Goal: Transaction & Acquisition: Purchase product/service

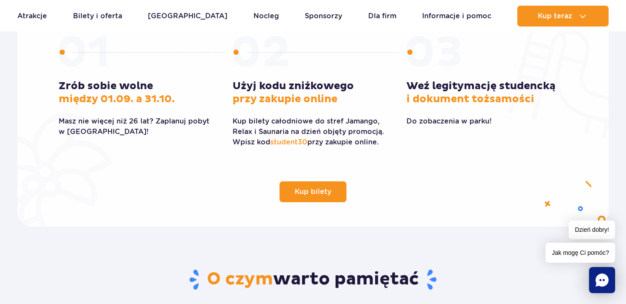
scroll to position [274, 0]
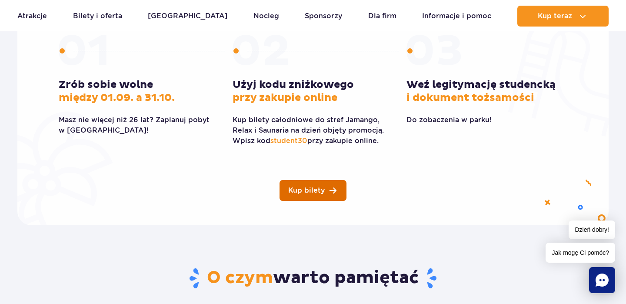
click at [322, 196] on link "Kup bilety" at bounding box center [313, 190] width 67 height 21
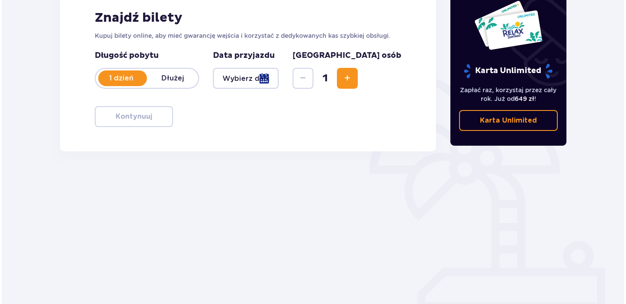
scroll to position [139, 0]
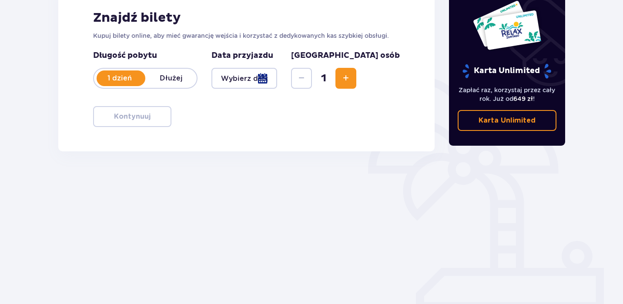
click at [266, 78] on div at bounding box center [244, 78] width 66 height 21
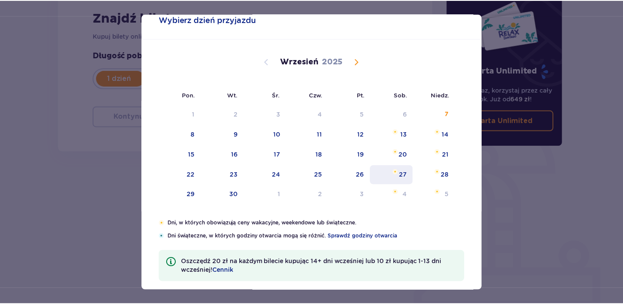
scroll to position [27, 0]
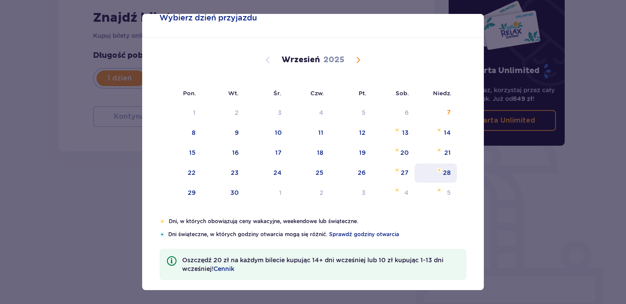
click at [446, 176] on div "28" at bounding box center [447, 172] width 8 height 9
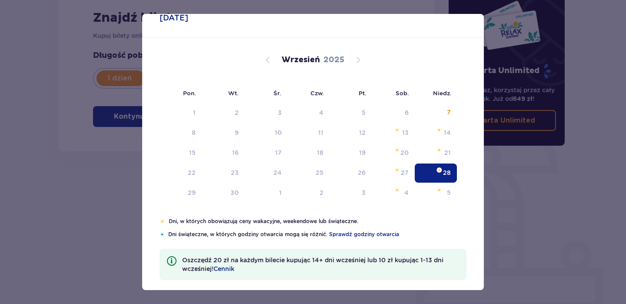
type input "[DATE]"
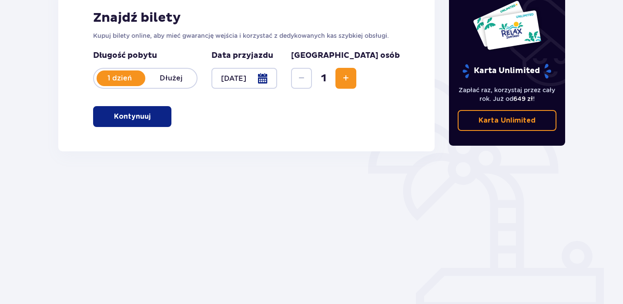
scroll to position [120, 0]
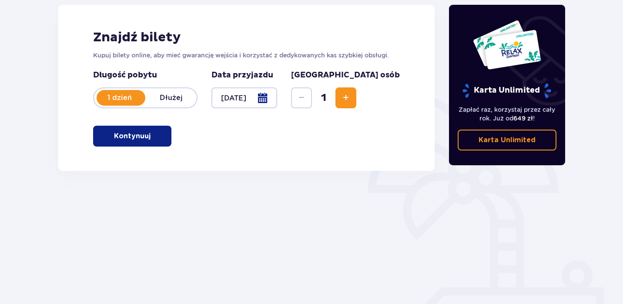
click at [351, 102] on span "Increase" at bounding box center [346, 98] width 10 height 10
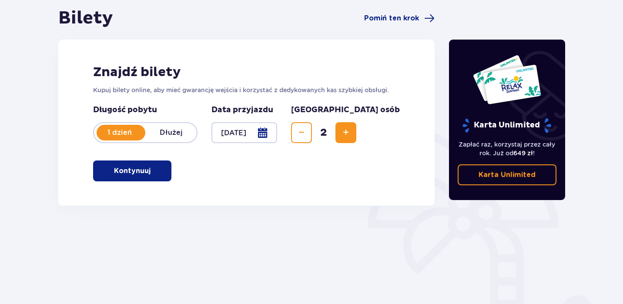
scroll to position [74, 0]
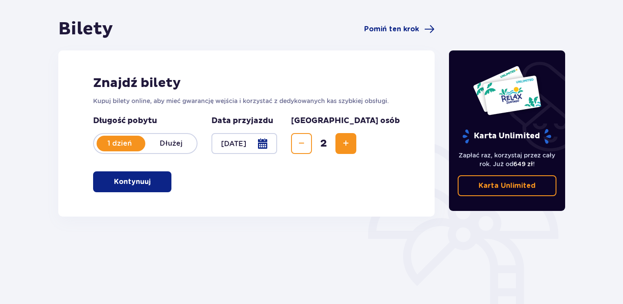
click at [150, 186] on span "button" at bounding box center [152, 182] width 10 height 10
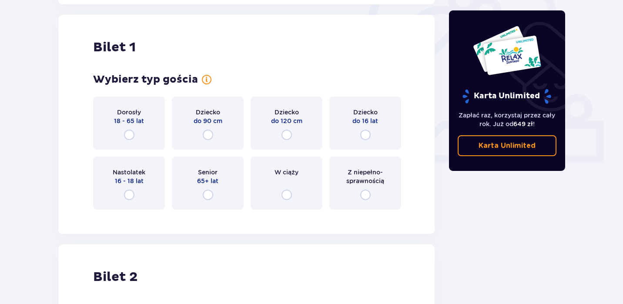
scroll to position [291, 0]
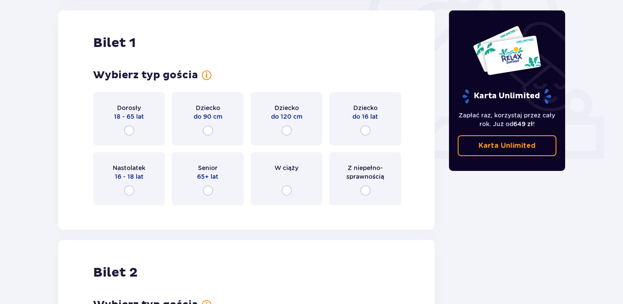
click at [126, 130] on input "radio" at bounding box center [129, 130] width 10 height 10
radio input "true"
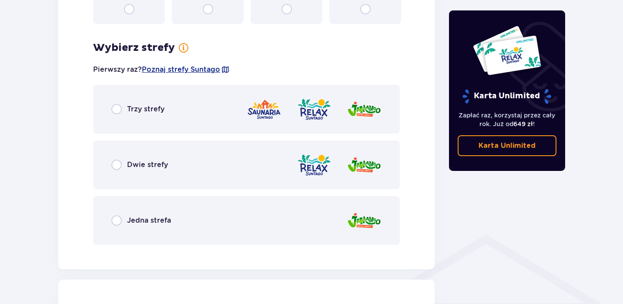
scroll to position [503, 0]
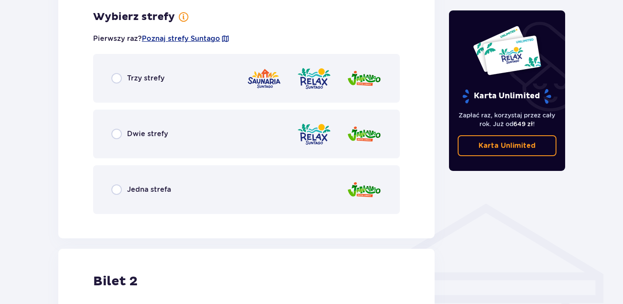
click at [116, 81] on input "radio" at bounding box center [116, 78] width 10 height 10
radio input "true"
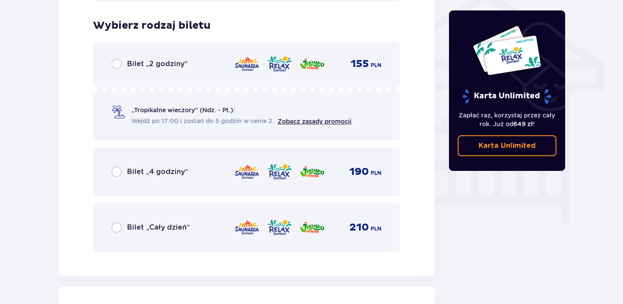
scroll to position [724, 0]
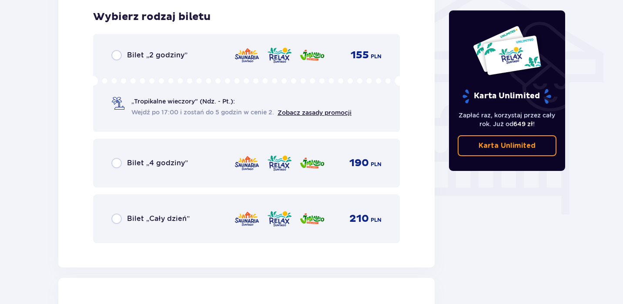
click at [114, 217] on input "radio" at bounding box center [116, 219] width 10 height 10
radio input "true"
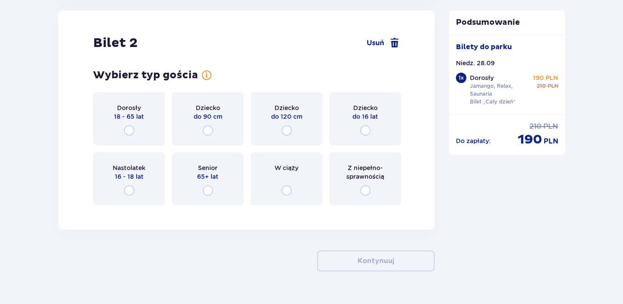
click at [134, 133] on input "radio" at bounding box center [129, 130] width 10 height 10
radio input "true"
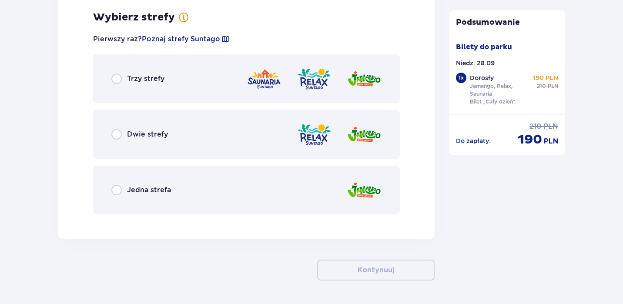
scroll to position [1204, 0]
click at [111, 83] on input "radio" at bounding box center [116, 78] width 10 height 10
radio input "true"
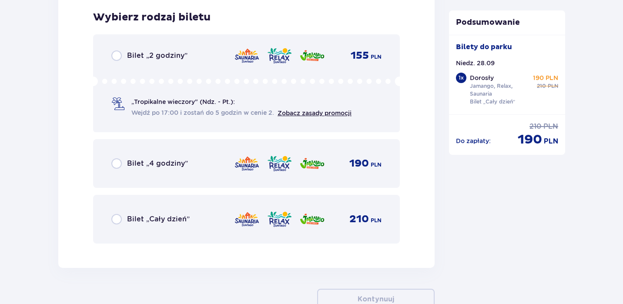
scroll to position [1425, 0]
click at [115, 220] on input "radio" at bounding box center [116, 219] width 10 height 10
radio input "true"
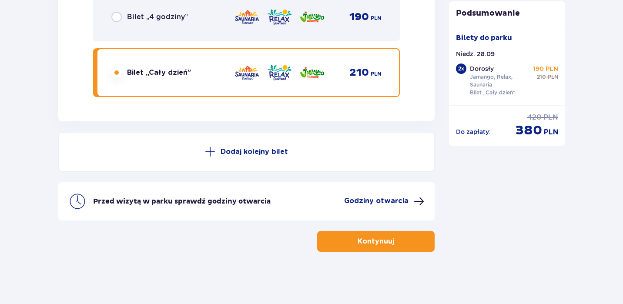
scroll to position [1571, 0]
click at [368, 239] on p "Kontynuuj" at bounding box center [376, 242] width 37 height 10
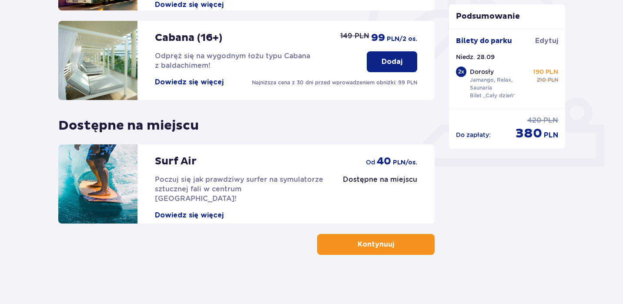
scroll to position [279, 0]
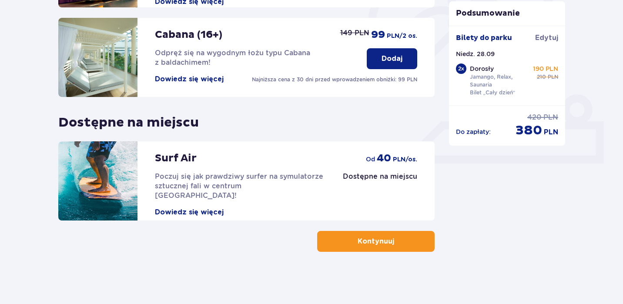
click at [392, 244] on span "button" at bounding box center [396, 241] width 10 height 10
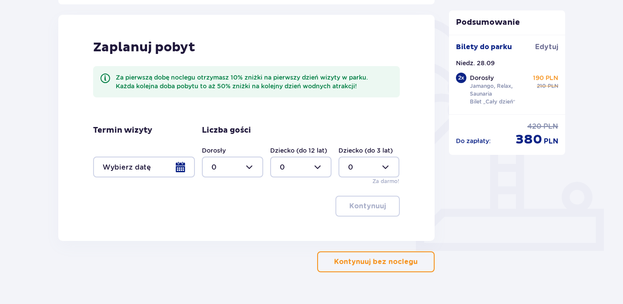
click at [380, 263] on p "Kontynuuj bez noclegu" at bounding box center [376, 262] width 84 height 10
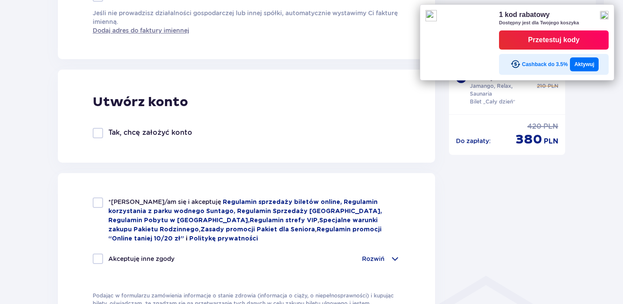
scroll to position [443, 0]
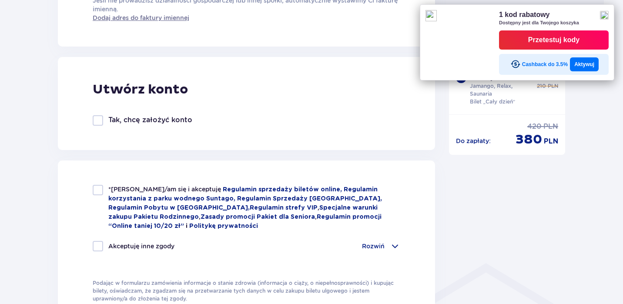
click at [609, 9] on div "1 kod rabatowy Dostępny jest dla Twojego koszyka Przetestuj kody Cashback do 3.…" at bounding box center [517, 42] width 194 height 76
click at [606, 17] on img at bounding box center [604, 15] width 9 height 9
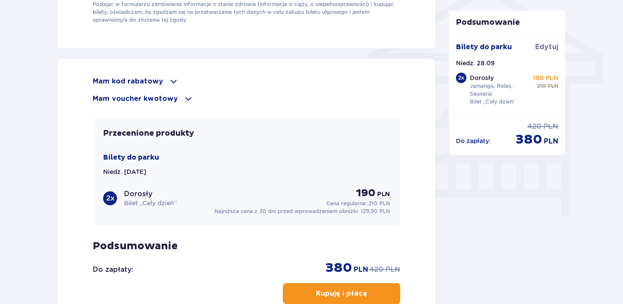
scroll to position [736, 0]
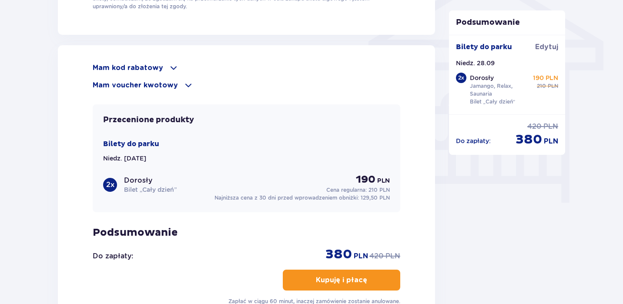
click at [163, 67] on div "Mam kod rabatowy" at bounding box center [247, 68] width 308 height 10
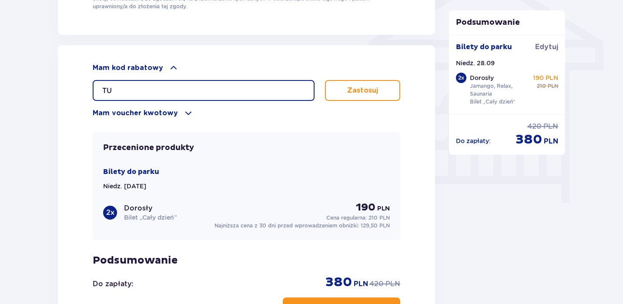
type input "T"
type input "D"
type input "STUDENT30"
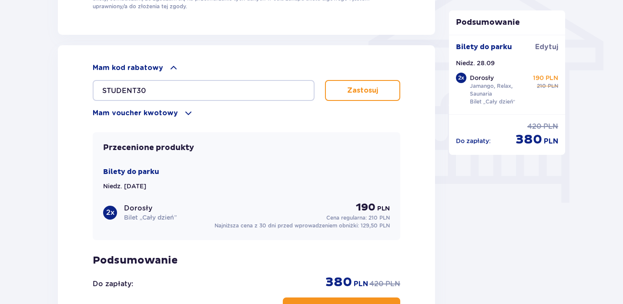
click at [389, 95] on button "Zastosuj" at bounding box center [362, 90] width 75 height 21
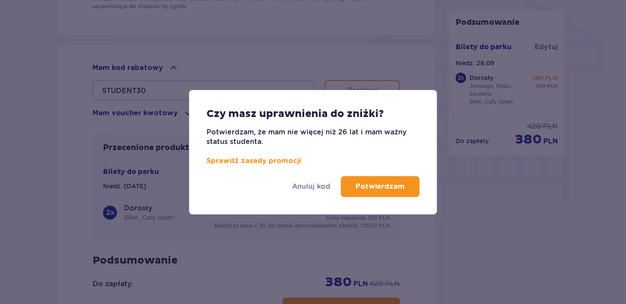
click at [381, 186] on p "Potwierdzam" at bounding box center [380, 187] width 49 height 10
